Goal: Information Seeking & Learning: Learn about a topic

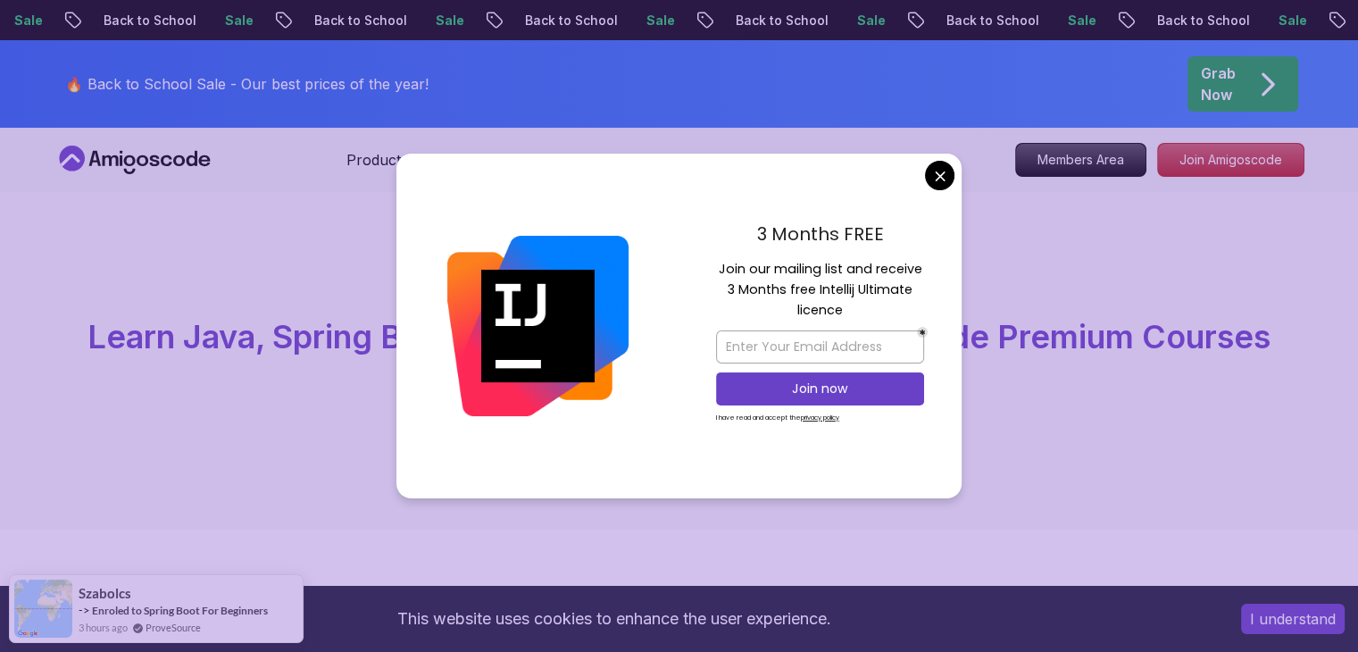
drag, startPoint x: 932, startPoint y: 176, endPoint x: 877, endPoint y: 299, distance: 135.1
click at [953, 194] on div "3 Months FREE Join our mailing list and receive 3 Months free Intellij Ultimate…" at bounding box center [820, 326] width 283 height 345
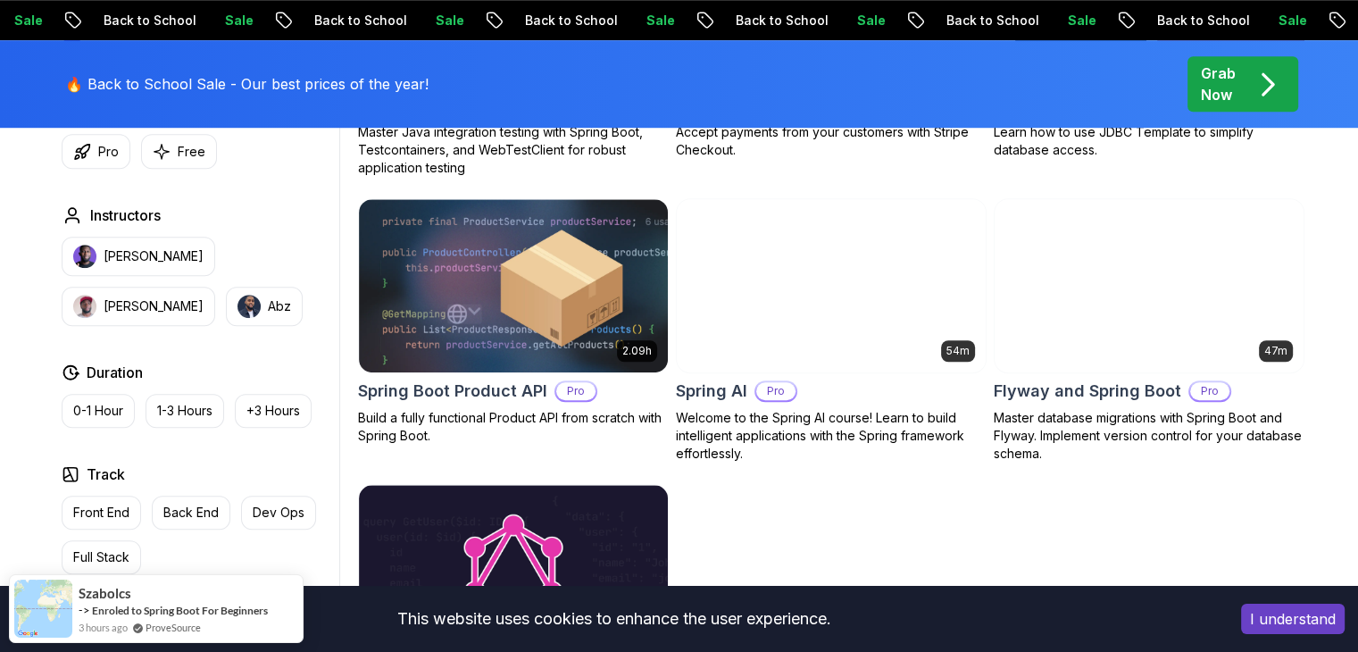
scroll to position [1339, 0]
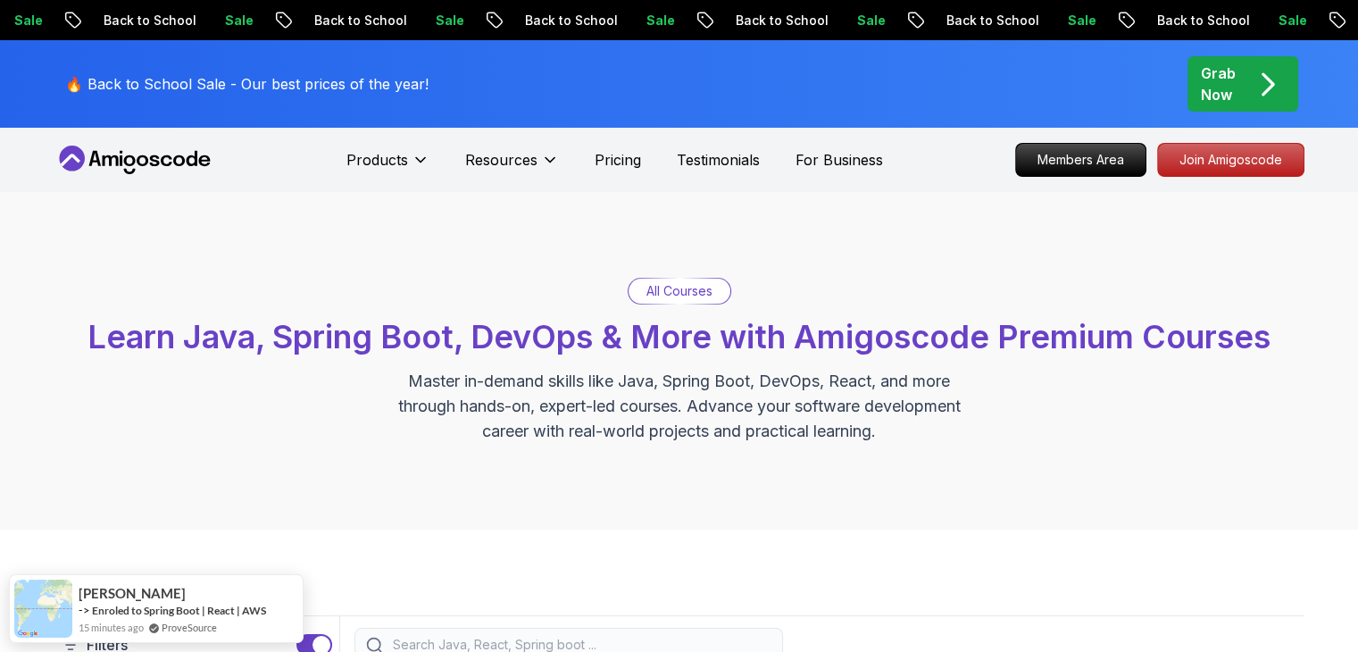
scroll to position [446, 0]
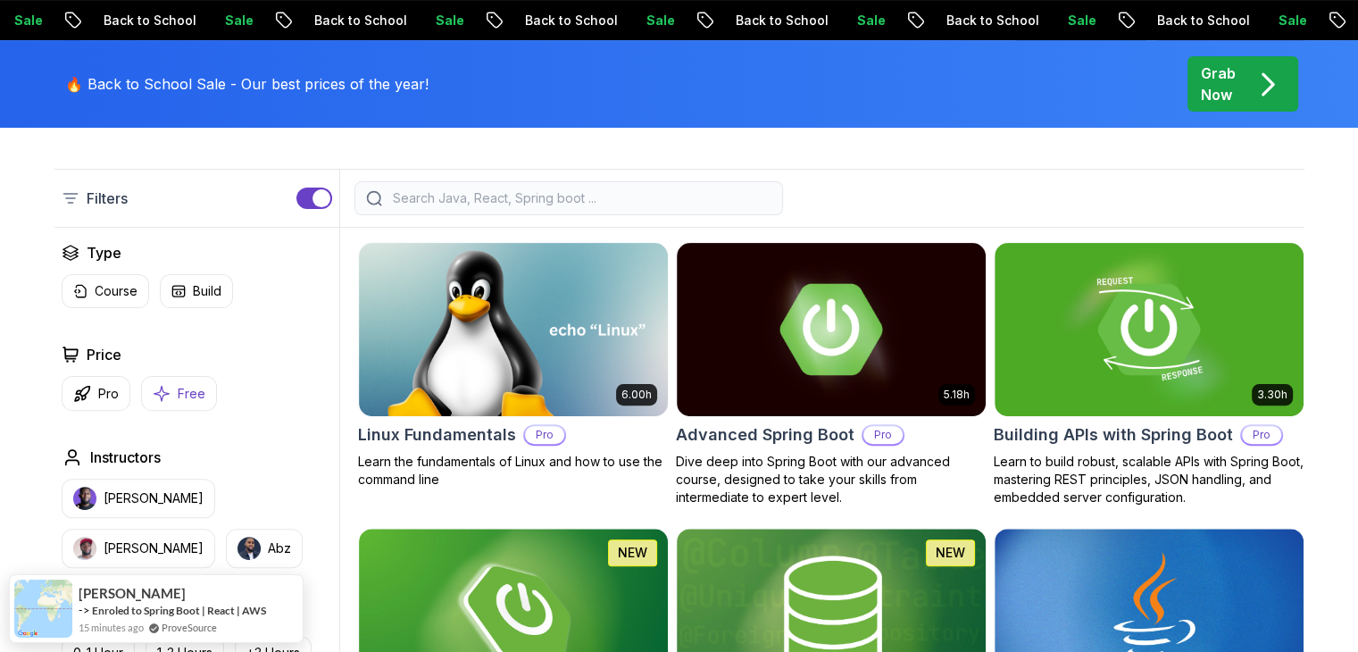
click at [178, 386] on p "Free" at bounding box center [192, 394] width 28 height 18
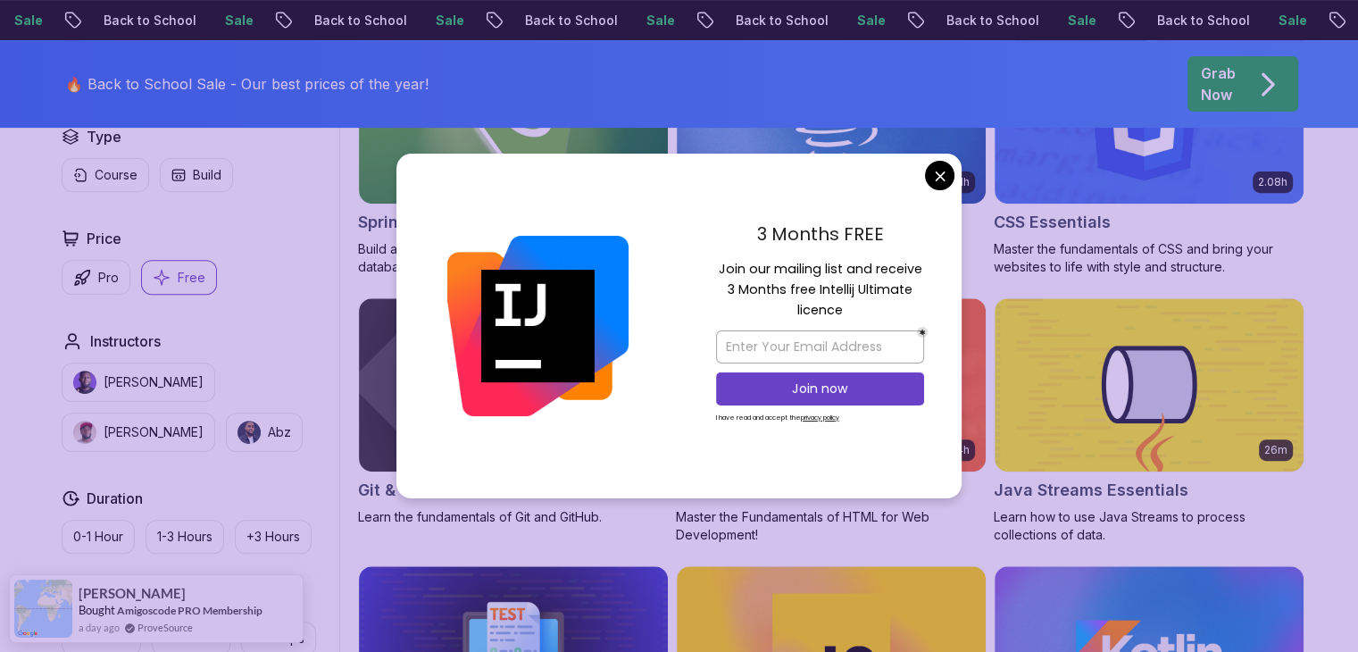
scroll to position [714, 0]
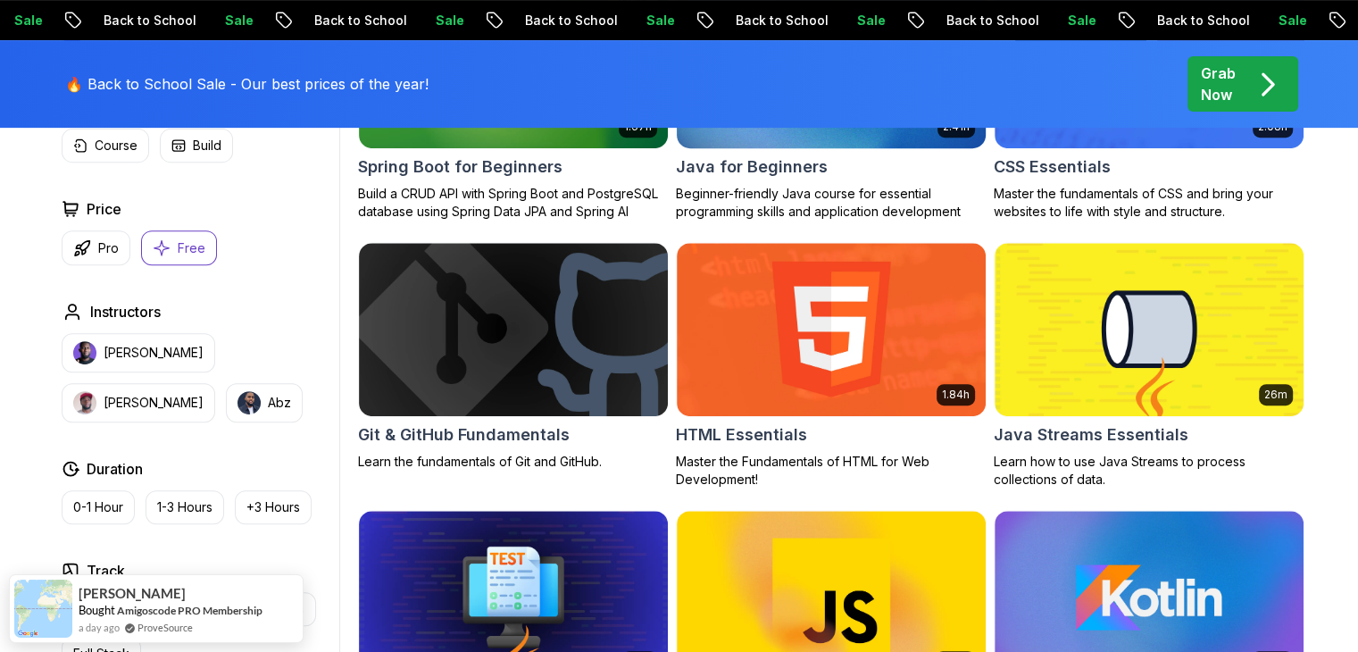
drag, startPoint x: 943, startPoint y: 175, endPoint x: 942, endPoint y: 208, distance: 33.0
click at [517, 350] on img at bounding box center [513, 328] width 324 height 181
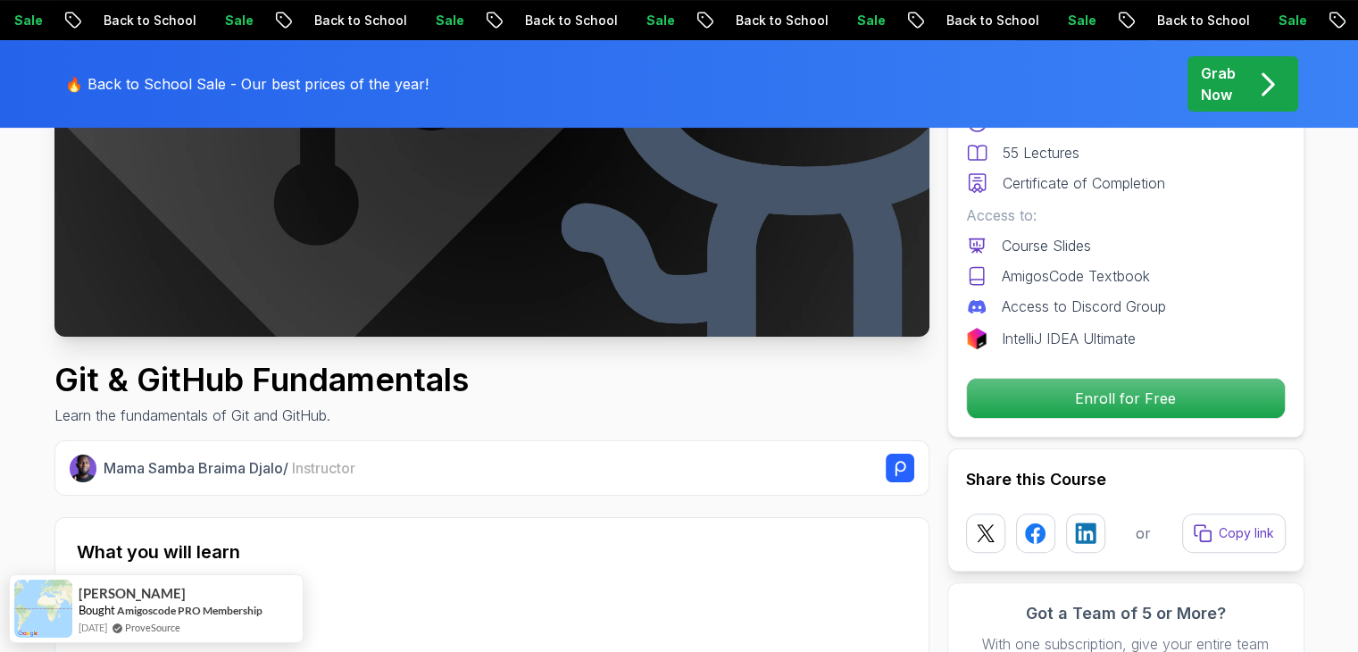
scroll to position [446, 0]
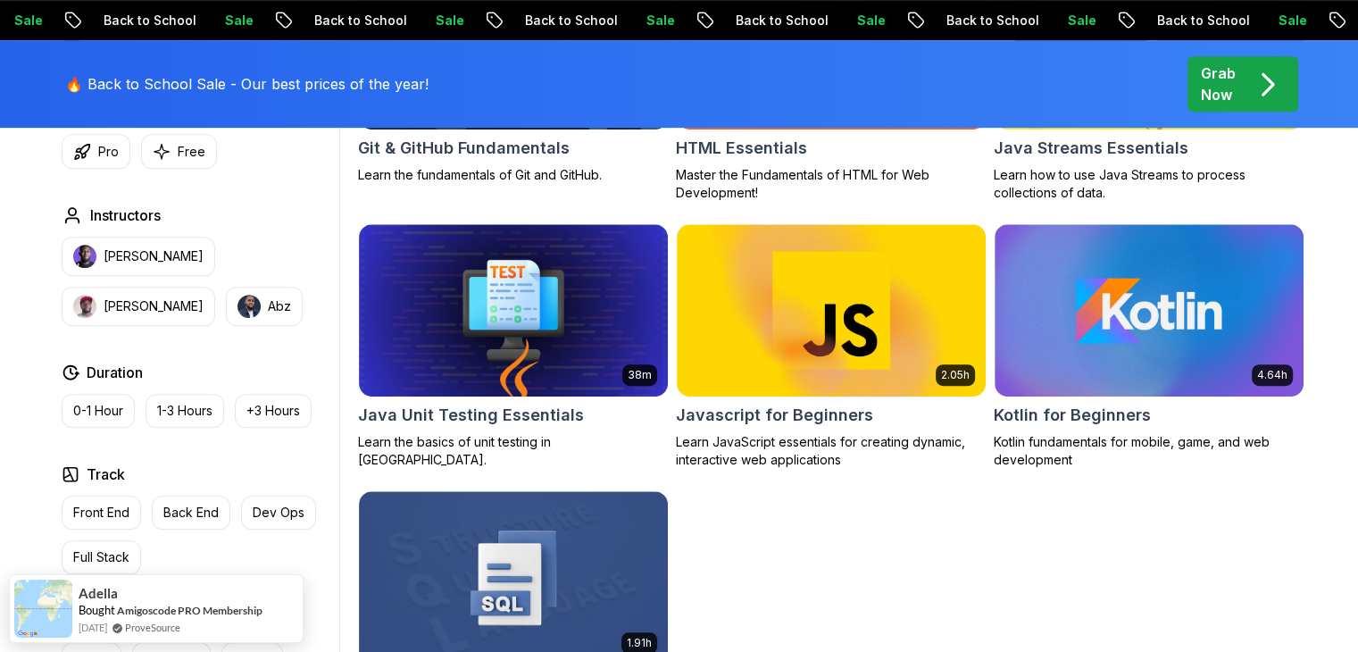
scroll to position [982, 0]
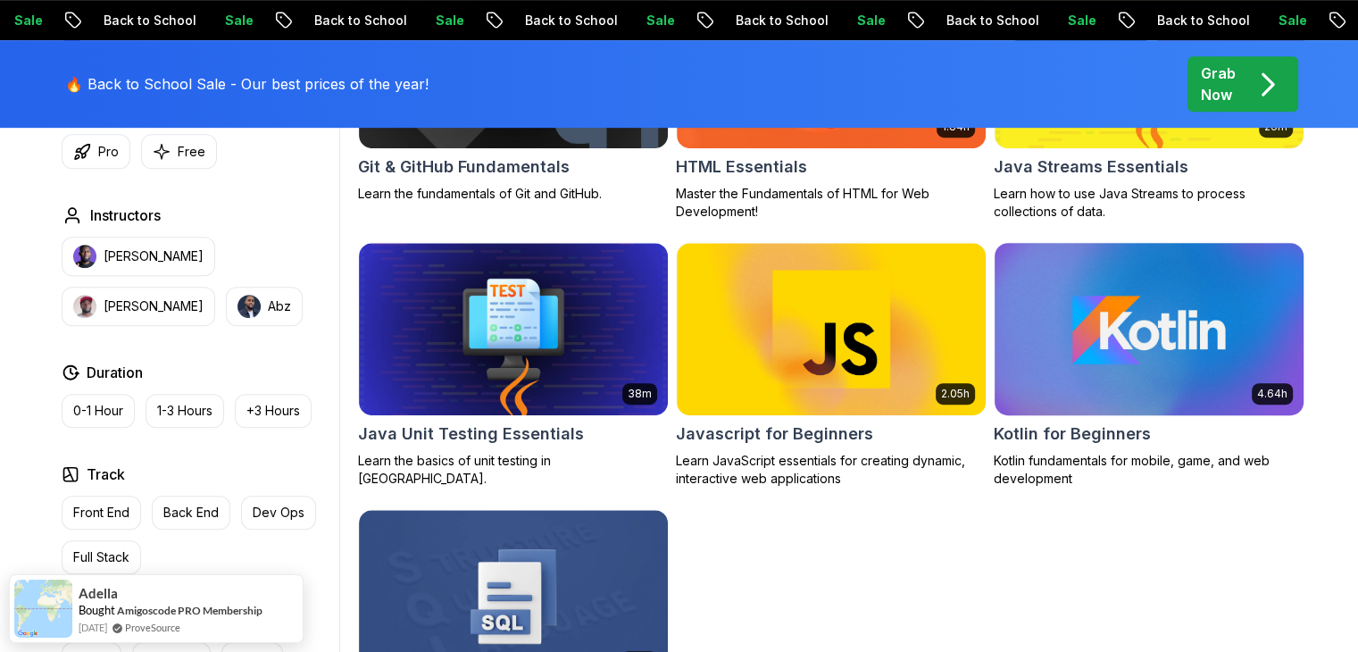
click at [1120, 303] on img at bounding box center [1149, 328] width 324 height 181
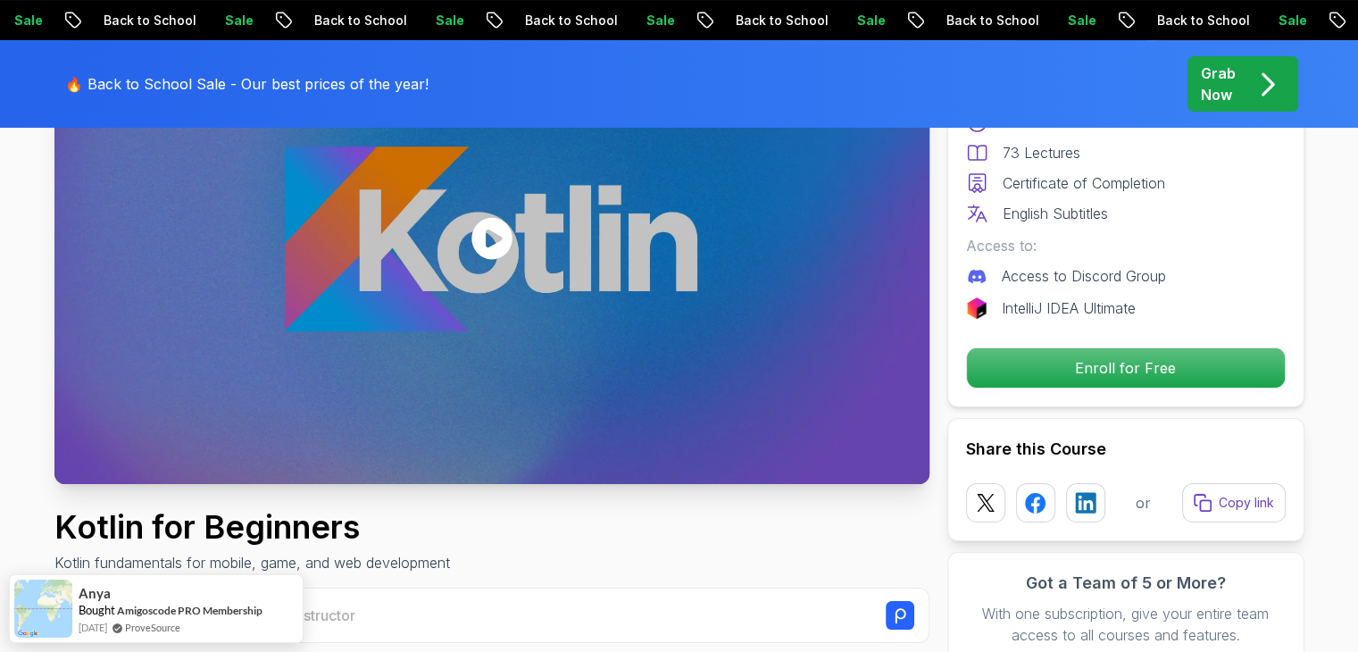
scroll to position [268, 0]
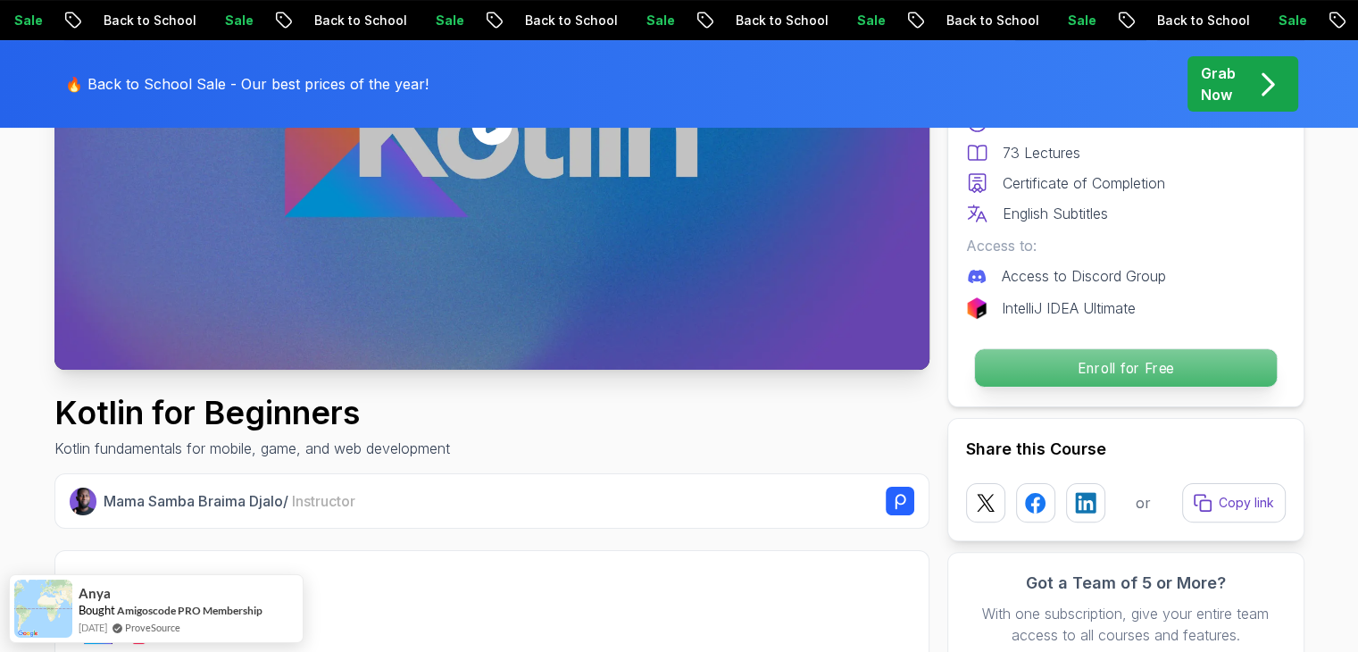
click at [1135, 369] on p "Enroll for Free" at bounding box center [1125, 367] width 302 height 37
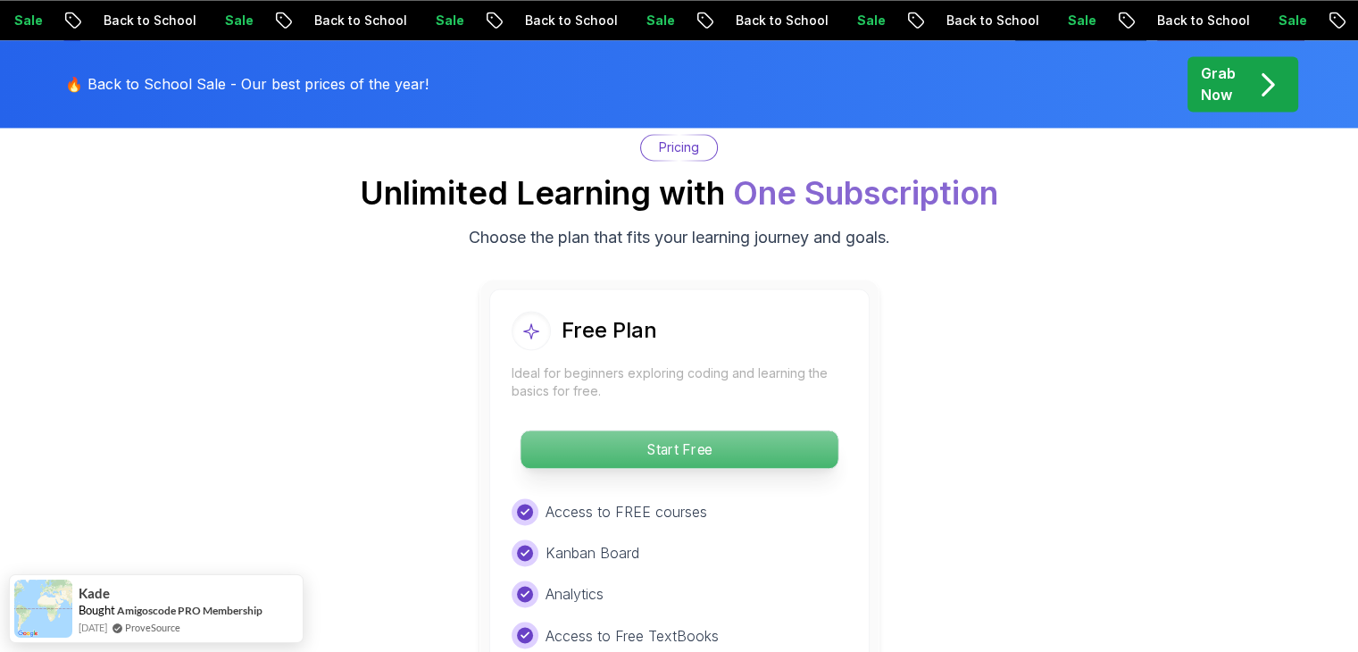
scroll to position [2798, 0]
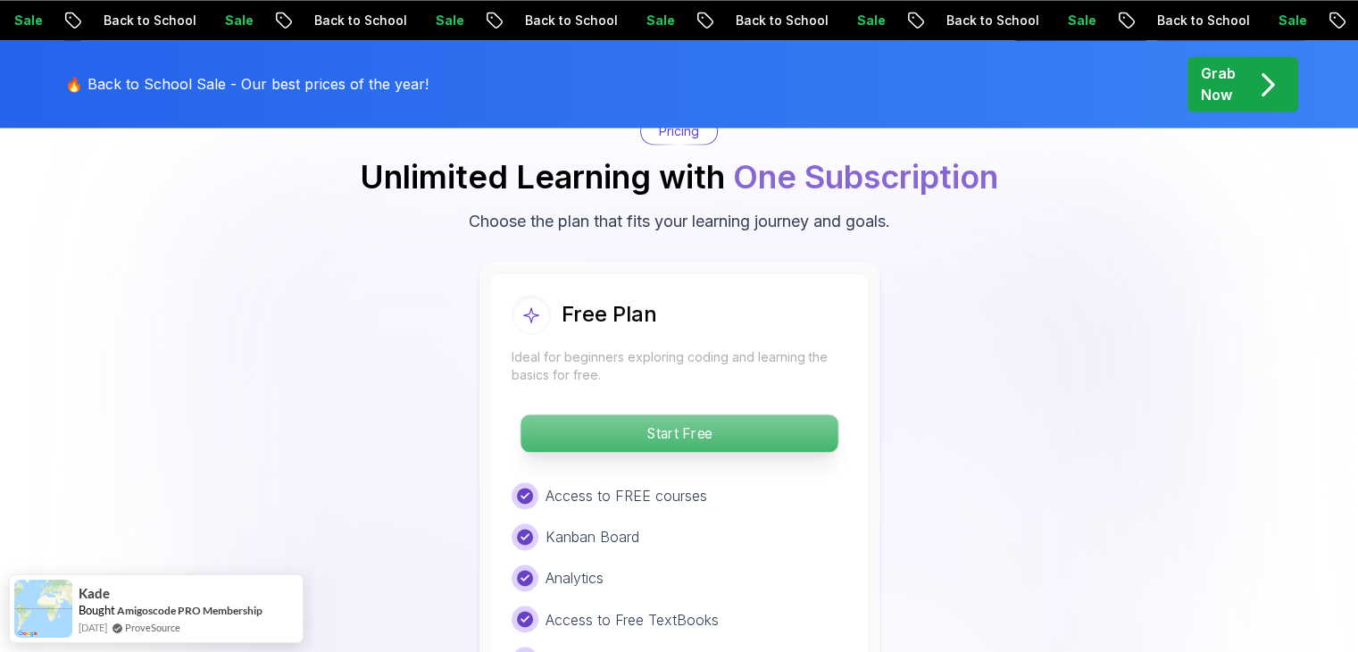
click at [693, 427] on p "Start Free" at bounding box center [678, 432] width 317 height 37
